Goal: Complete application form

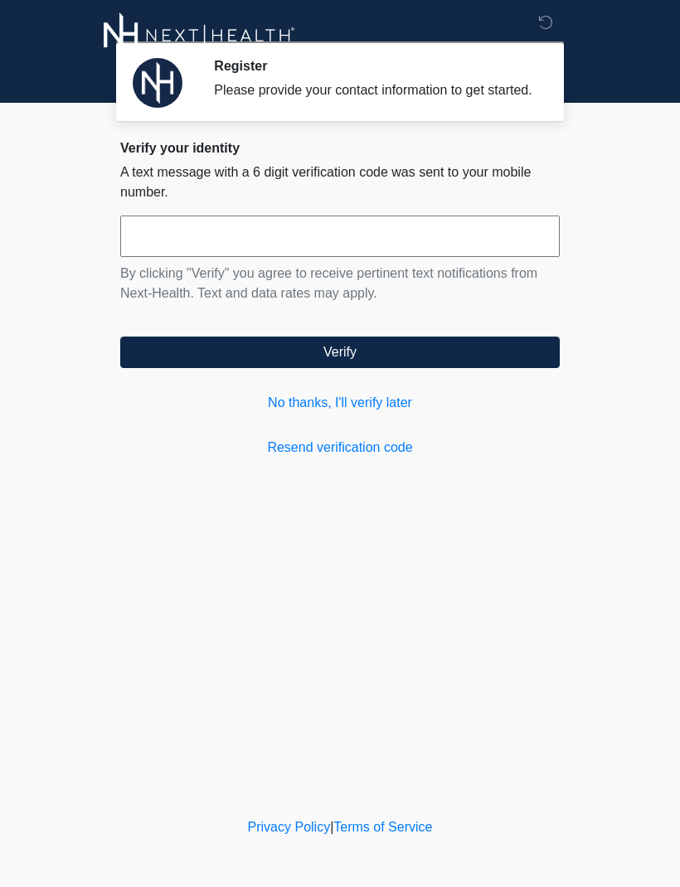
scroll to position [1, 0]
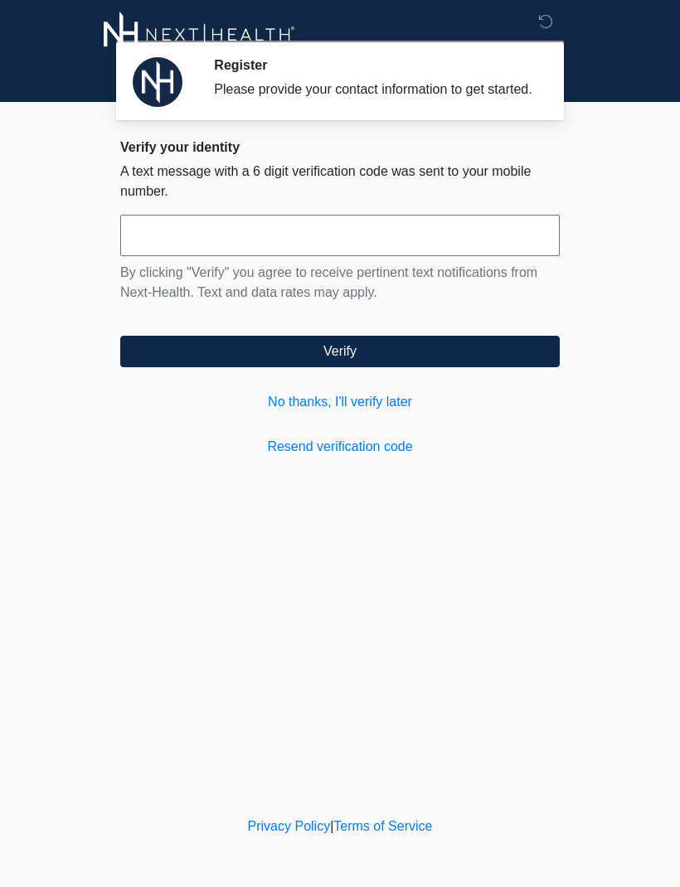
click at [278, 257] on input "text" at bounding box center [339, 235] width 439 height 41
click at [291, 256] on input "text" at bounding box center [339, 235] width 439 height 41
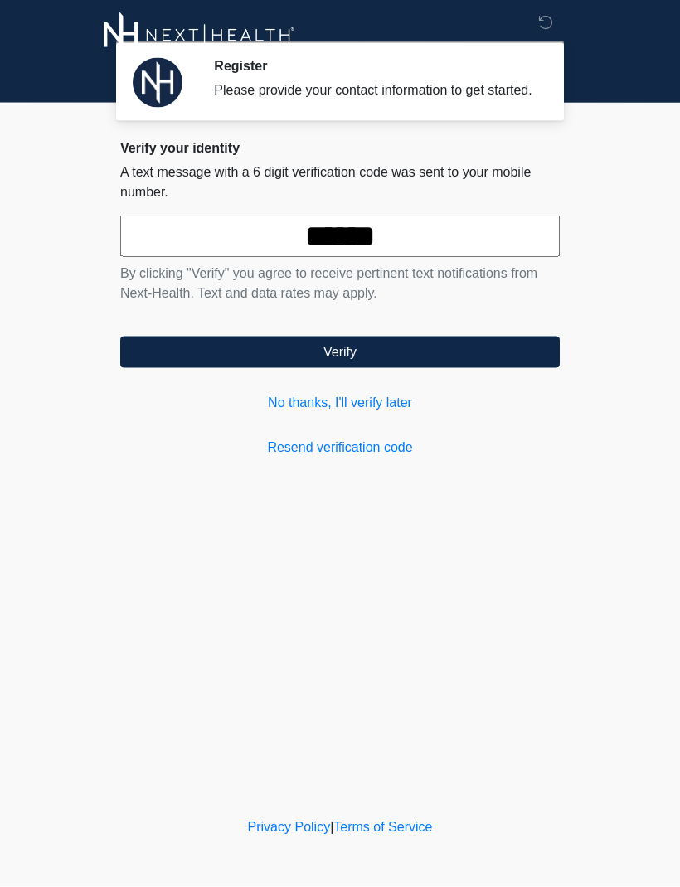
type input "******"
click at [441, 360] on button "Verify" at bounding box center [339, 351] width 439 height 31
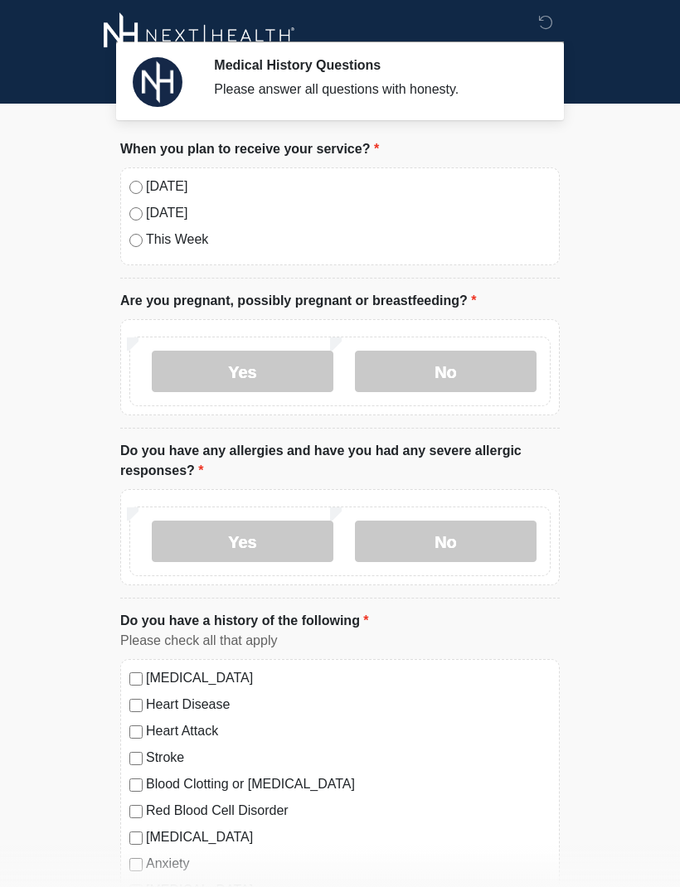
click at [151, 190] on label "[DATE]" at bounding box center [348, 187] width 404 height 20
click at [456, 371] on label "No" at bounding box center [446, 371] width 182 height 41
click at [462, 541] on label "No" at bounding box center [446, 540] width 182 height 41
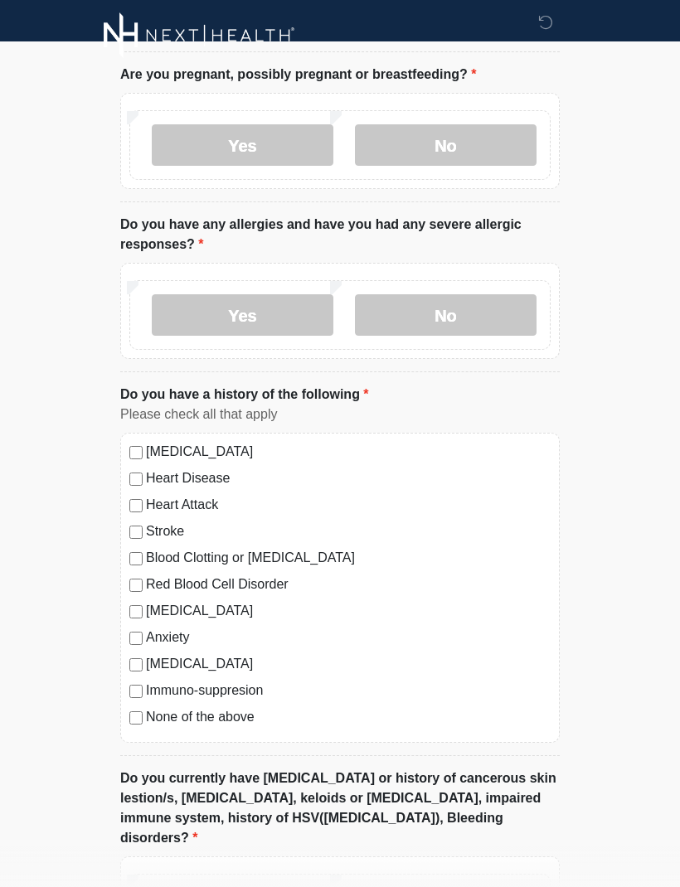
scroll to position [225, 0]
click at [245, 717] on label "None of the above" at bounding box center [348, 719] width 404 height 20
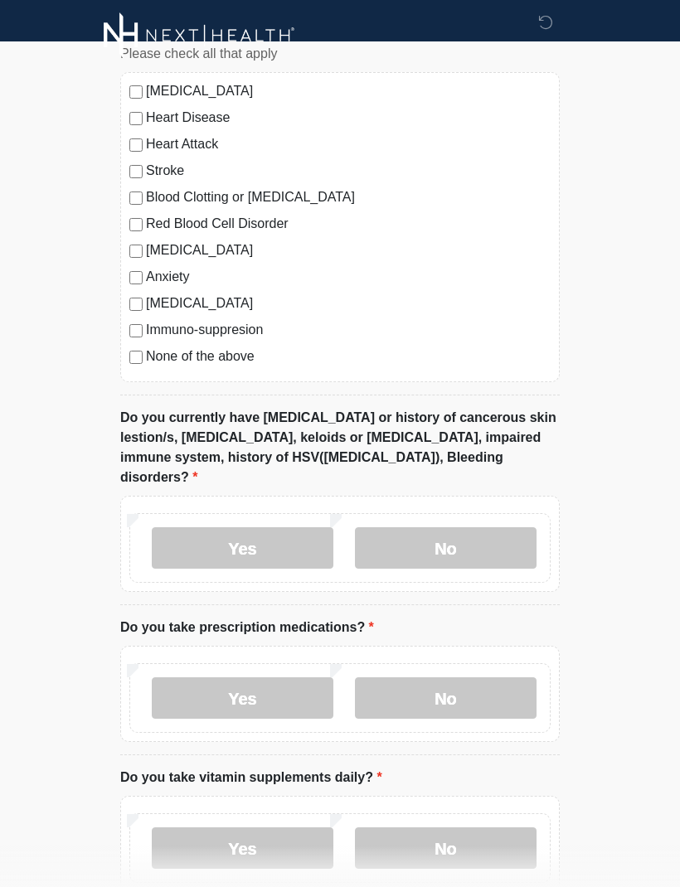
scroll to position [622, 0]
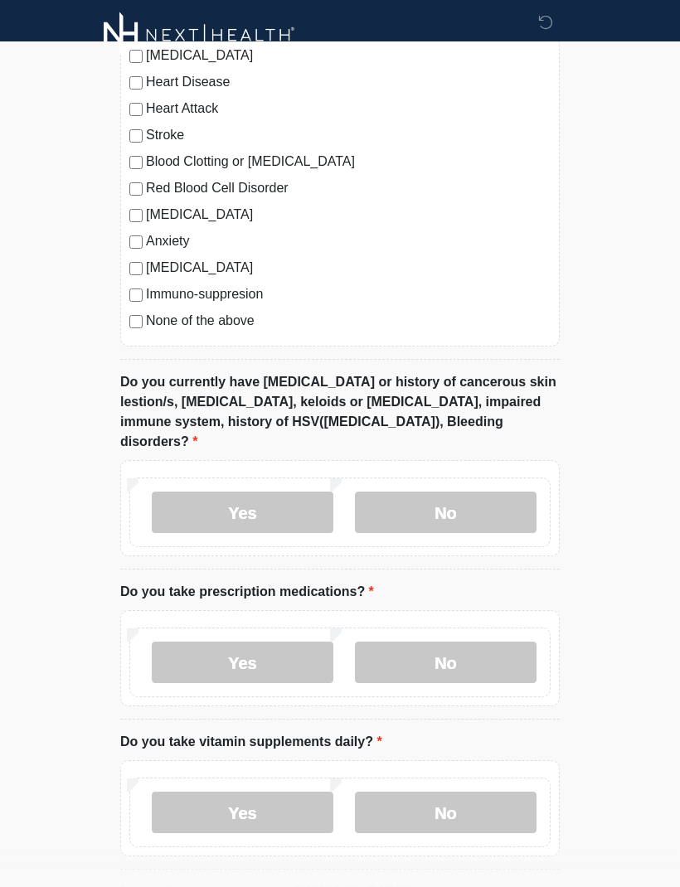
click at [452, 500] on label "No" at bounding box center [446, 512] width 182 height 41
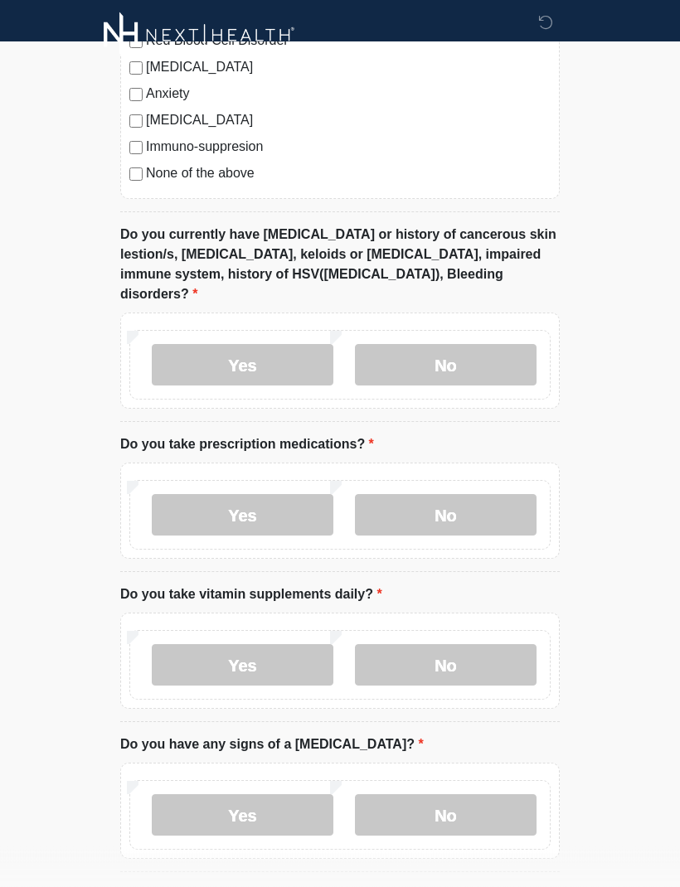
scroll to position [771, 0]
click at [463, 497] on label "No" at bounding box center [446, 514] width 182 height 41
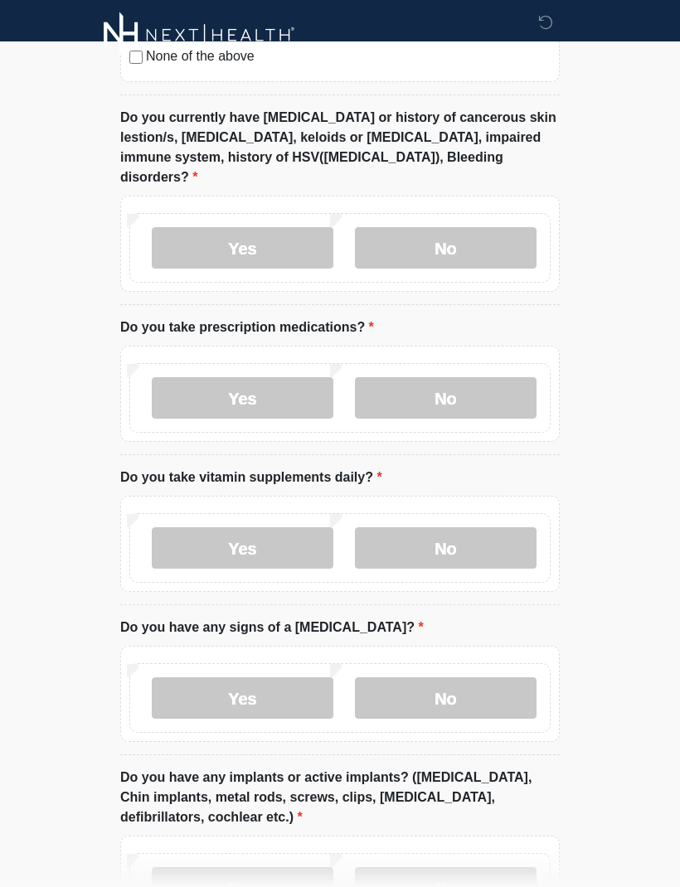
click at [287, 532] on label "Yes" at bounding box center [243, 548] width 182 height 41
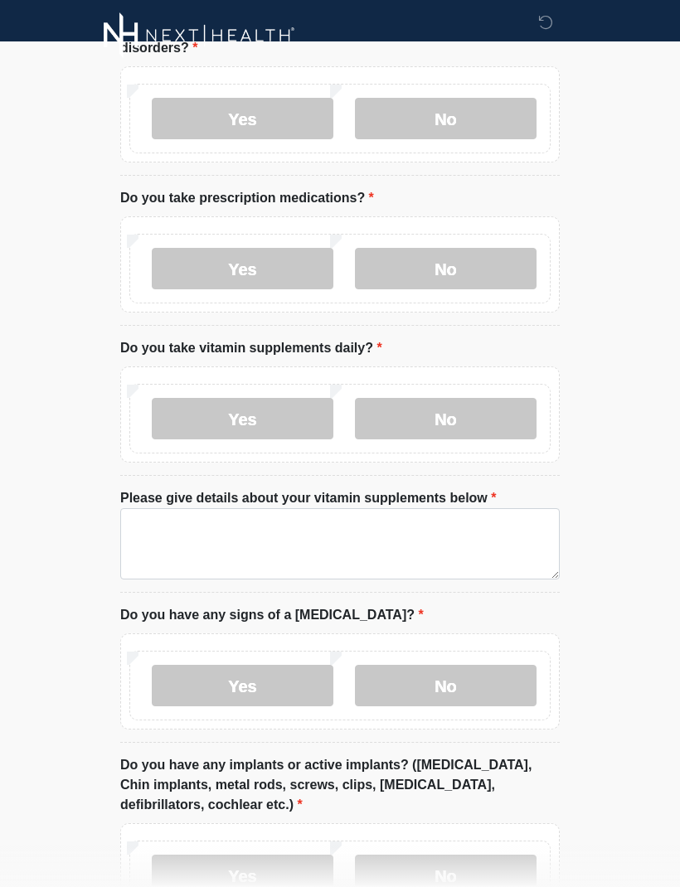
scroll to position [1020, 0]
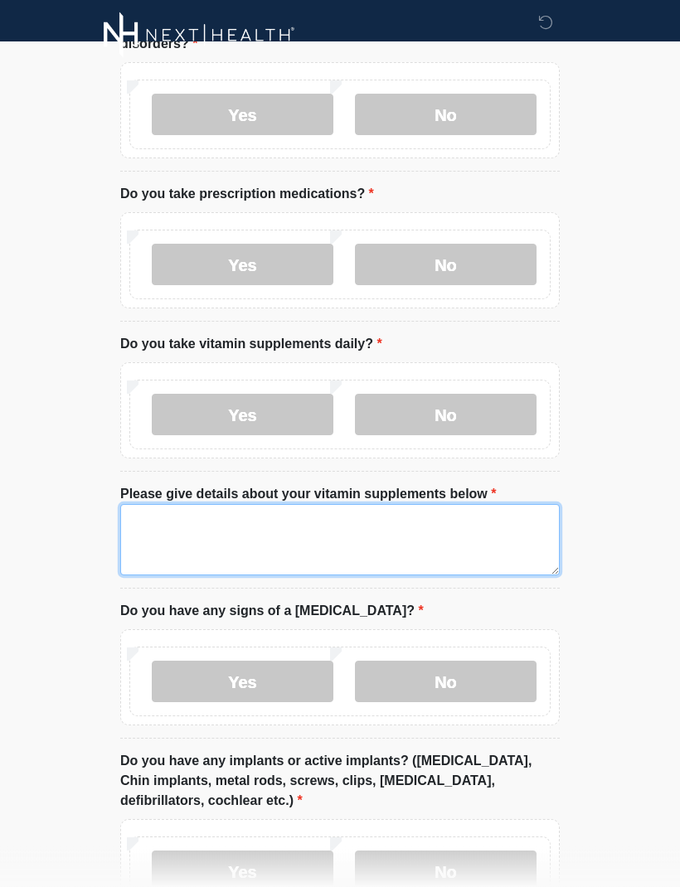
click at [401, 523] on textarea "Please give details about your vitamin supplements below" at bounding box center [339, 540] width 439 height 71
type textarea "*"
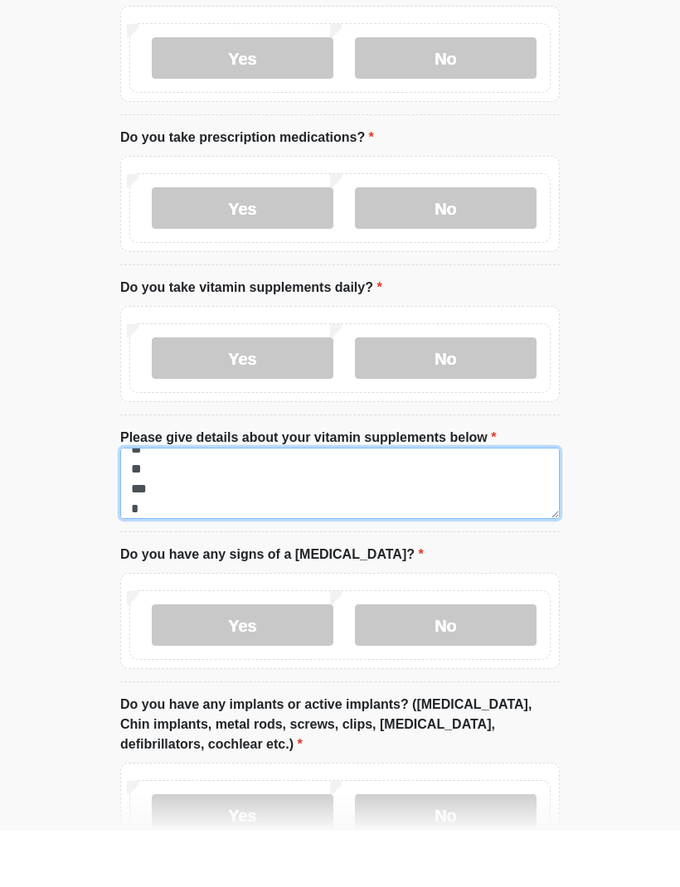
scroll to position [54, 0]
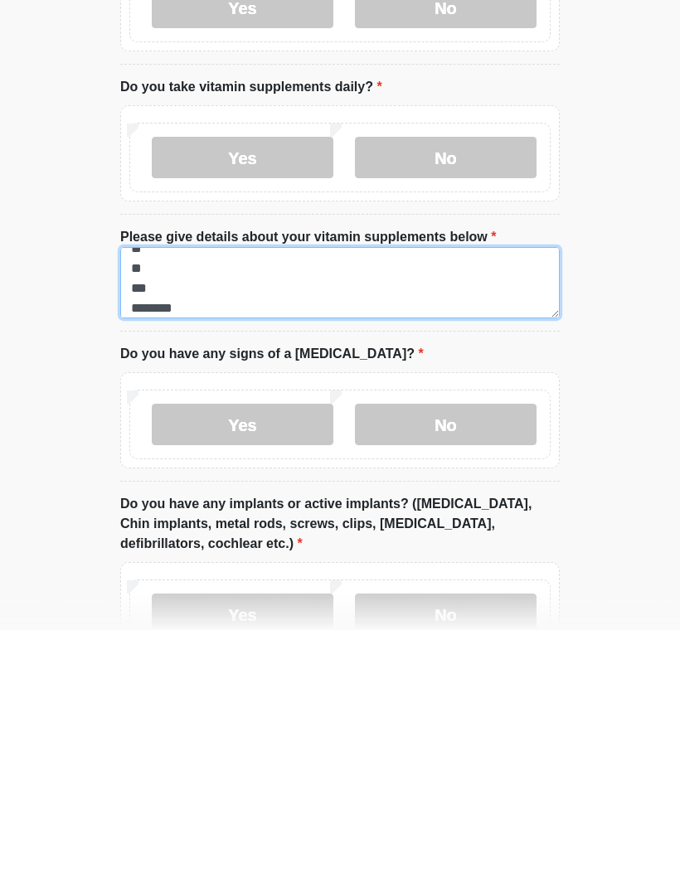
type textarea "******** **** ** ** *** ********"
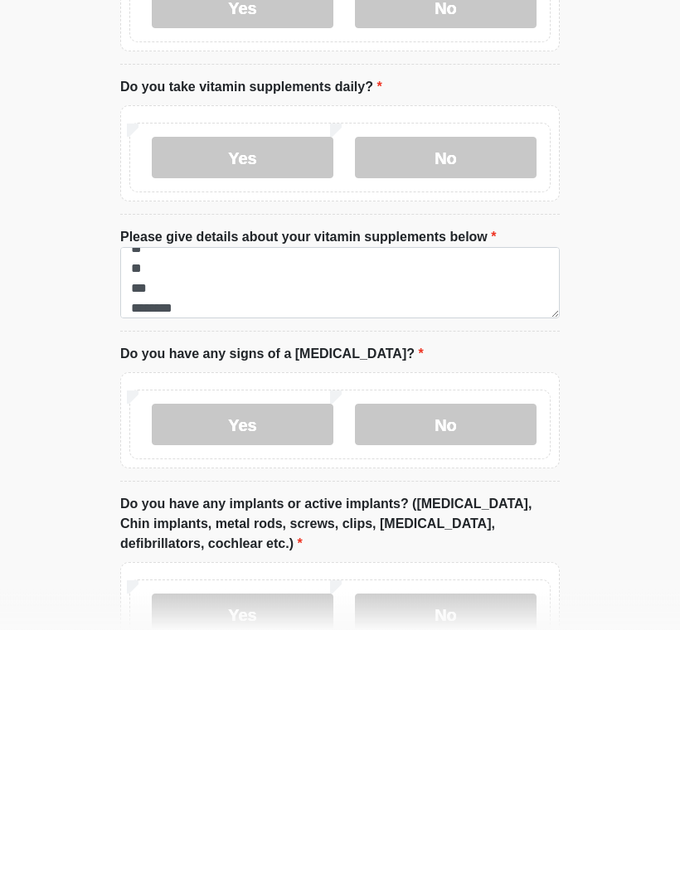
click at [448, 661] on label "No" at bounding box center [446, 681] width 182 height 41
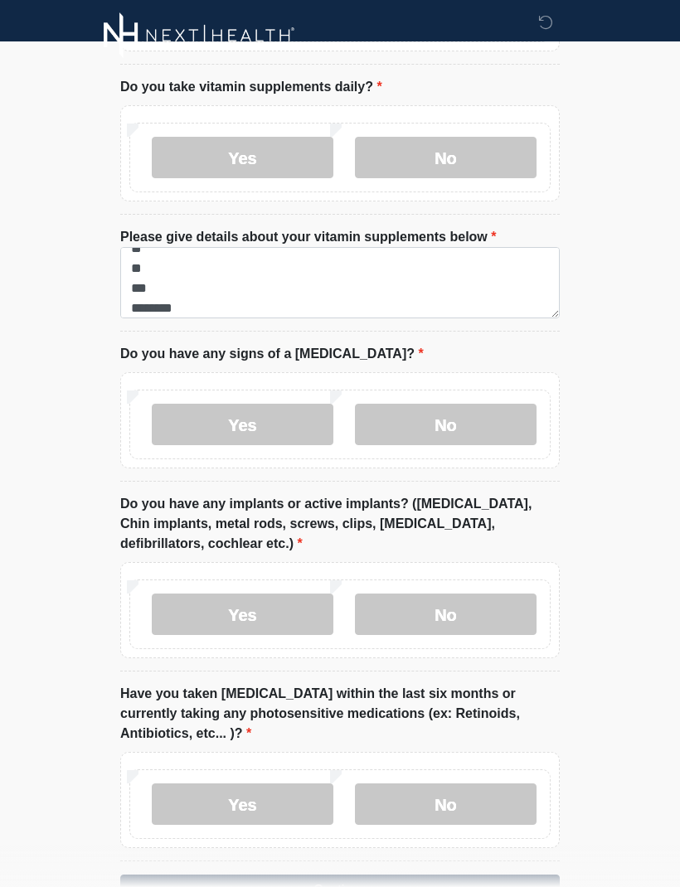
scroll to position [1308, 0]
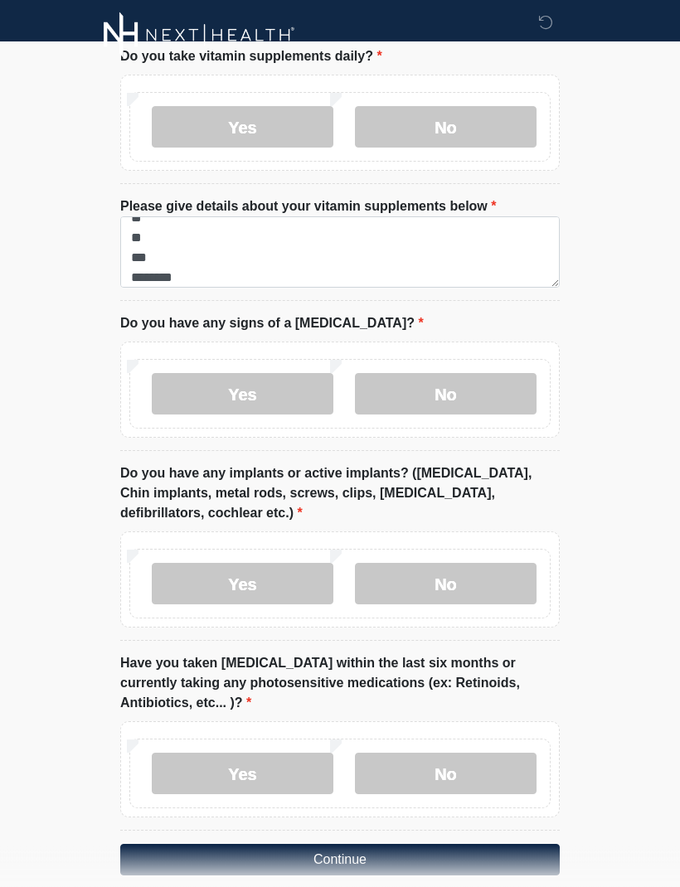
click at [268, 564] on label "Yes" at bounding box center [243, 584] width 182 height 41
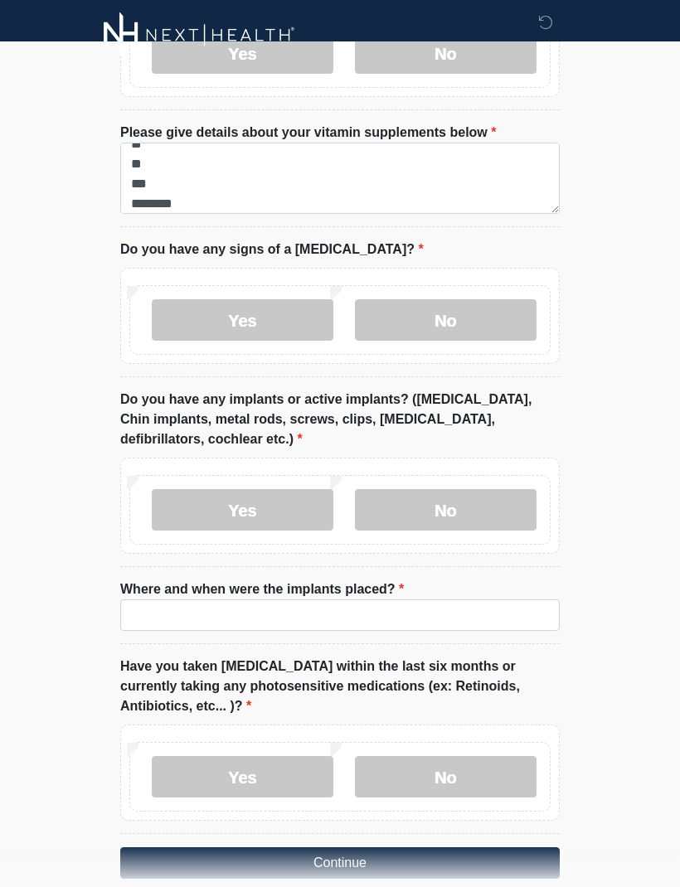
scroll to position [1384, 0]
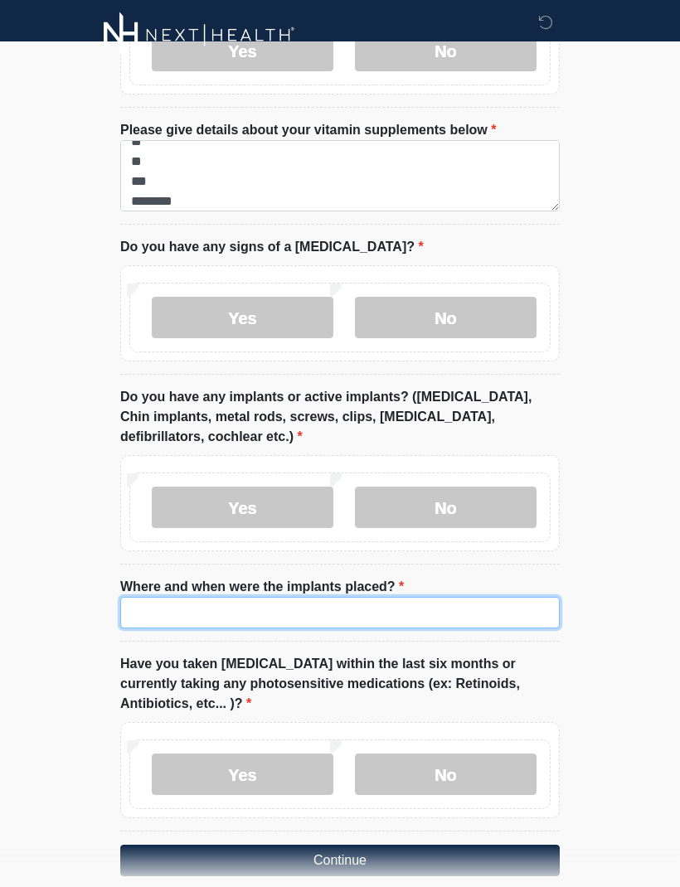
click at [304, 598] on input "Where and when were the implants placed?" at bounding box center [339, 613] width 439 height 31
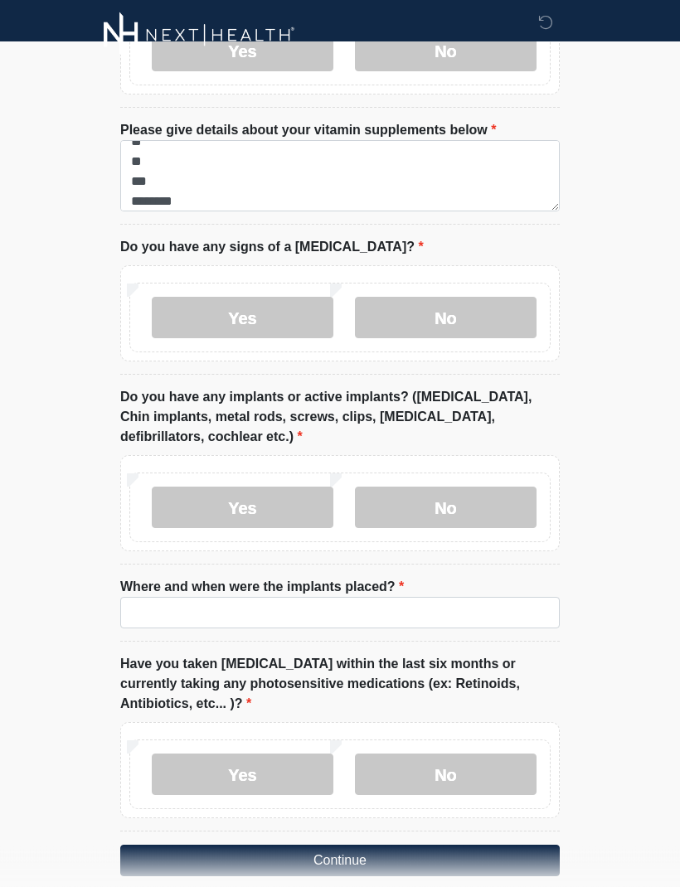
click at [274, 487] on label "Yes" at bounding box center [243, 507] width 182 height 41
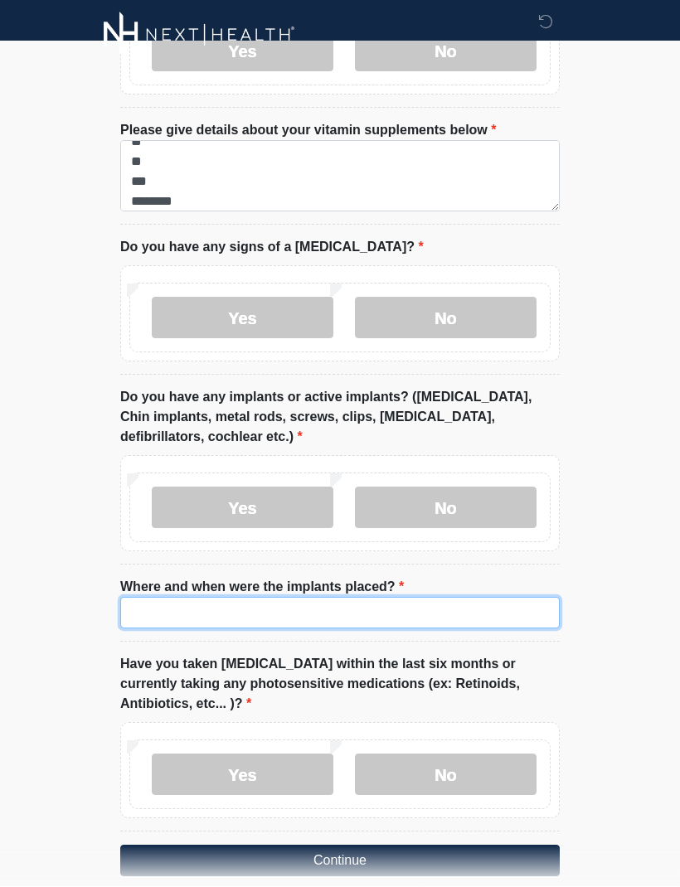
click at [433, 598] on input "Where and when were the implants placed?" at bounding box center [339, 613] width 439 height 31
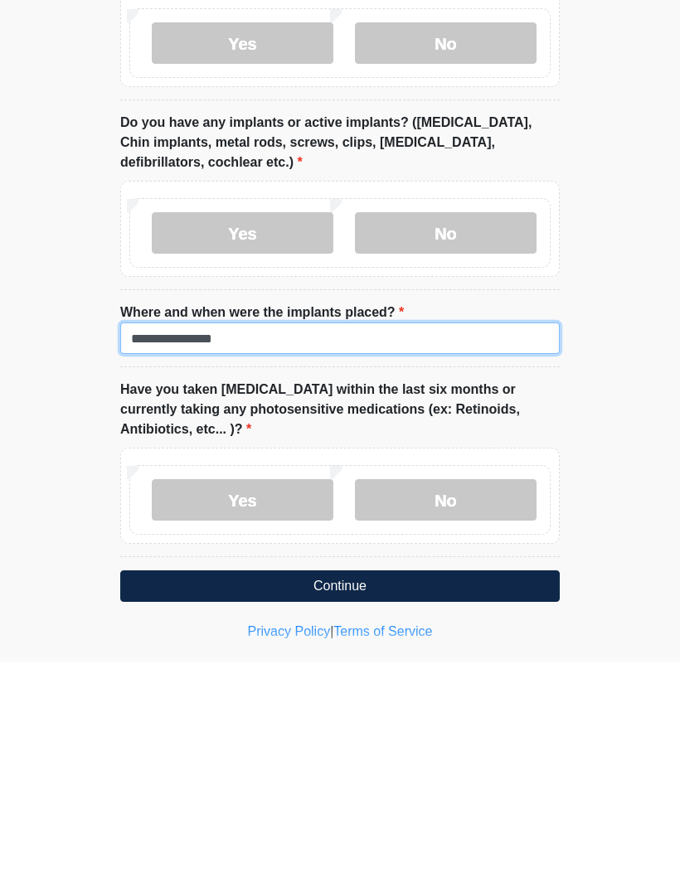
scroll to position [1435, 0]
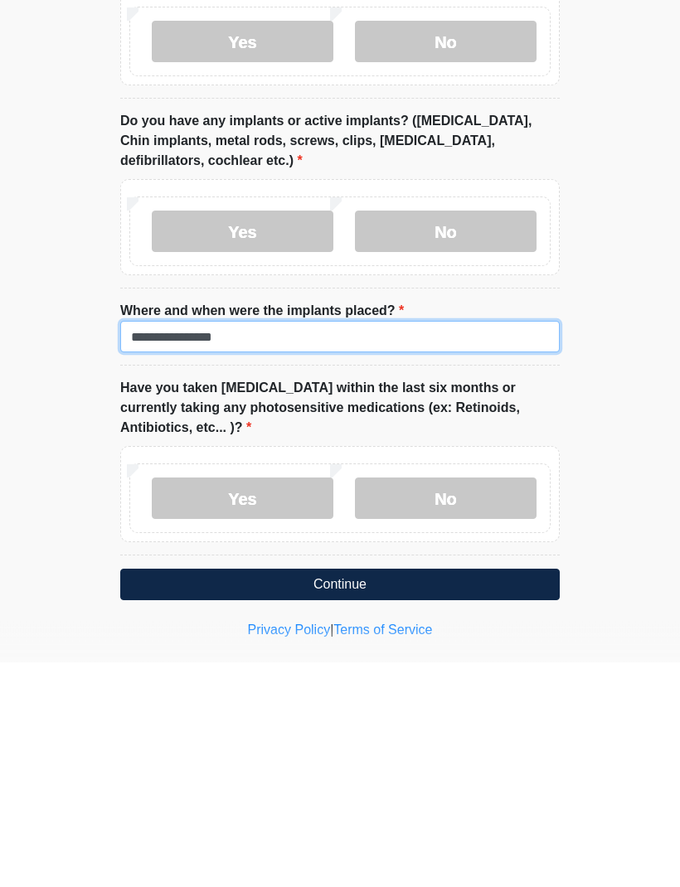
type input "**********"
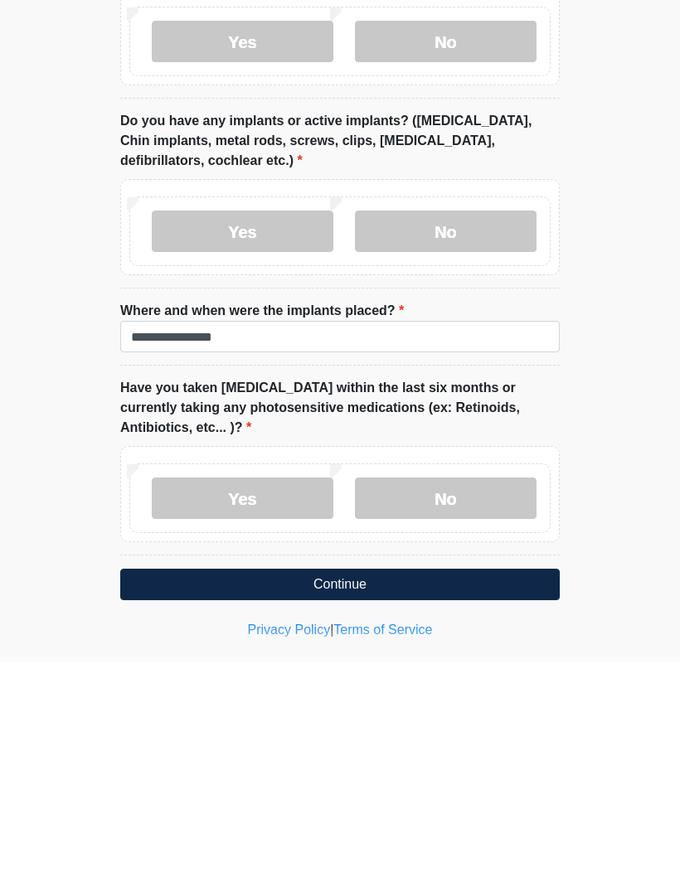
click at [456, 703] on label "No" at bounding box center [446, 723] width 182 height 41
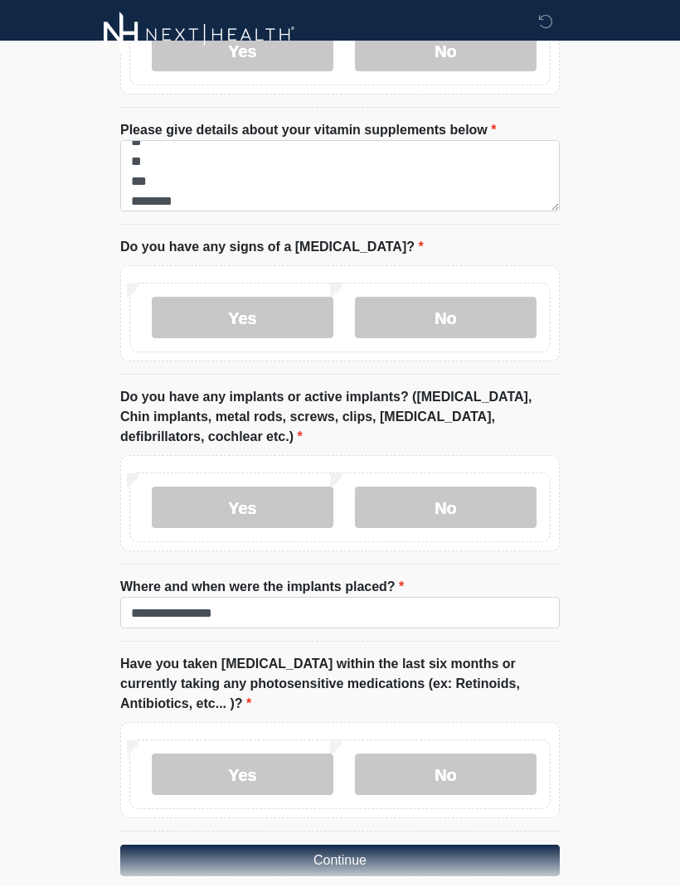
scroll to position [1384, 0]
click at [262, 848] on button "Continue" at bounding box center [339, 860] width 439 height 31
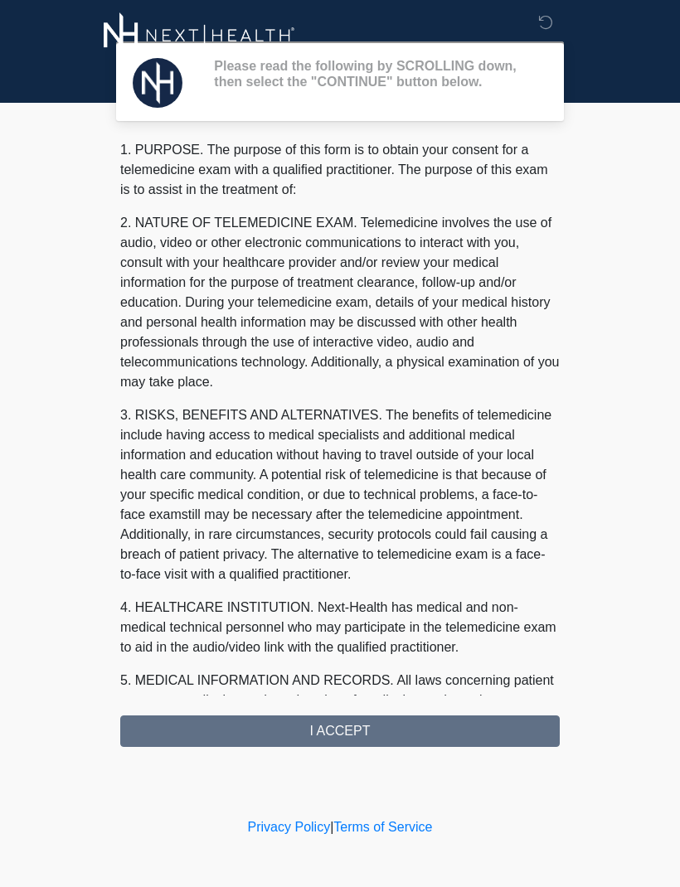
scroll to position [0, 0]
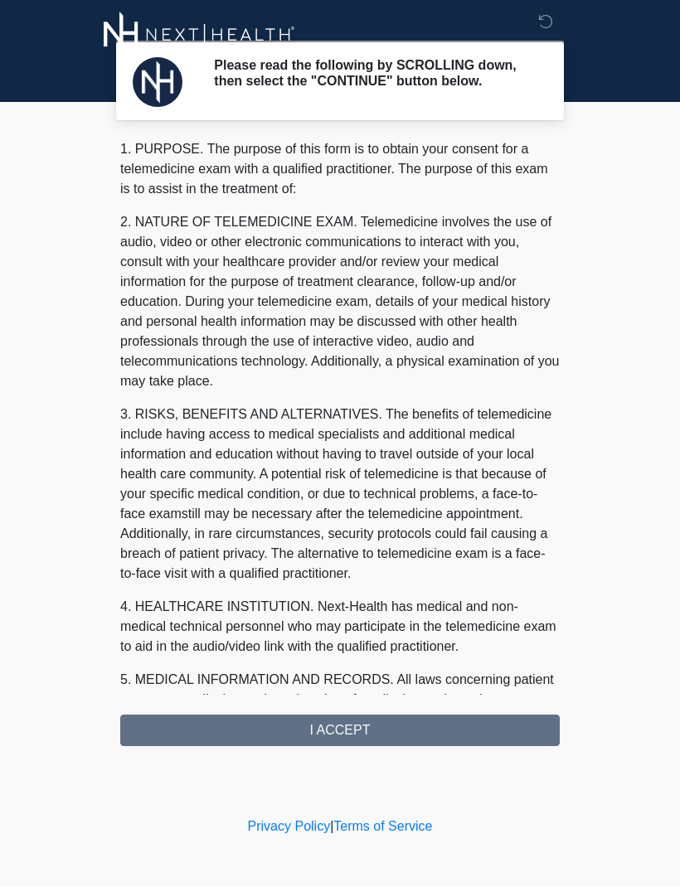
click at [345, 733] on div "1. PURPOSE. The purpose of this form is to obtain your consent for a telemedici…" at bounding box center [339, 443] width 439 height 607
click at [341, 739] on div "1. PURPOSE. The purpose of this form is to obtain your consent for a telemedici…" at bounding box center [339, 443] width 439 height 607
click at [345, 737] on div "1. PURPOSE. The purpose of this form is to obtain your consent for a telemedici…" at bounding box center [339, 443] width 439 height 607
click at [265, 724] on div "1. PURPOSE. The purpose of this form is to obtain your consent for a telemedici…" at bounding box center [339, 443] width 439 height 607
click at [262, 723] on div "1. PURPOSE. The purpose of this form is to obtain your consent for a telemedici…" at bounding box center [339, 443] width 439 height 607
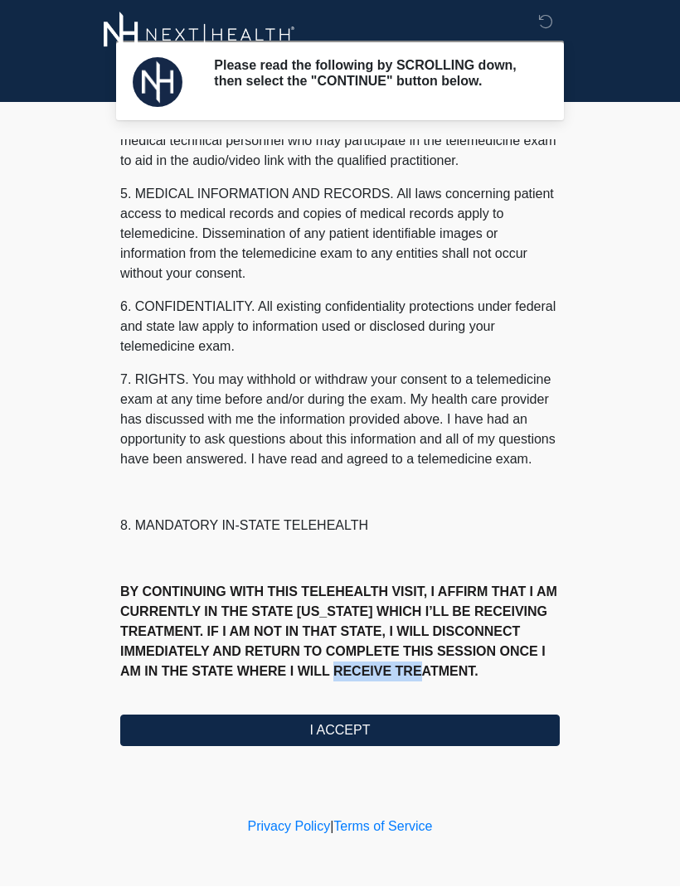
scroll to position [525, 0]
click at [341, 738] on button "I ACCEPT" at bounding box center [339, 730] width 439 height 31
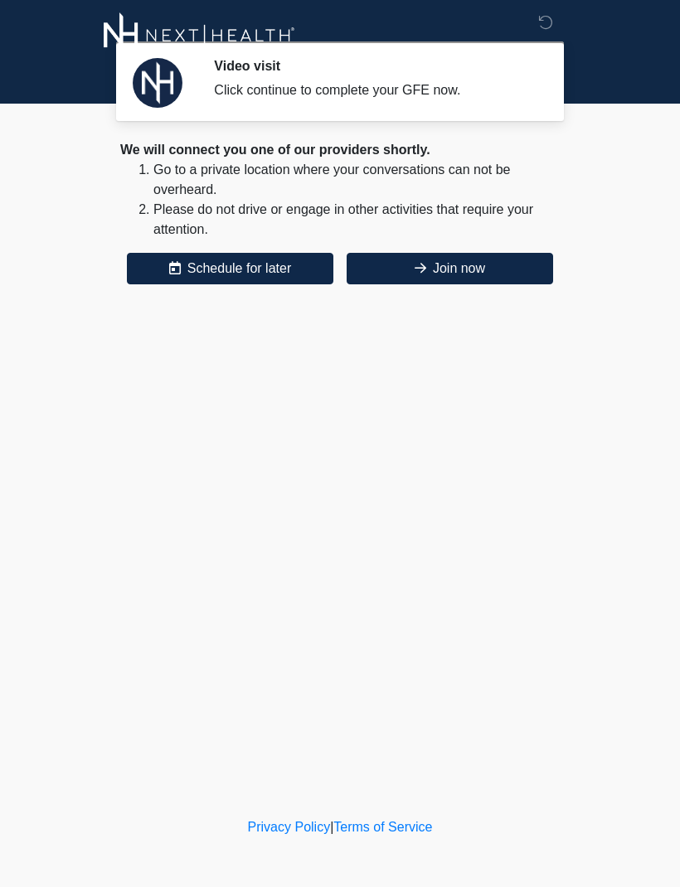
click at [462, 268] on button "Join now" at bounding box center [449, 268] width 206 height 31
